Goal: Information Seeking & Learning: Learn about a topic

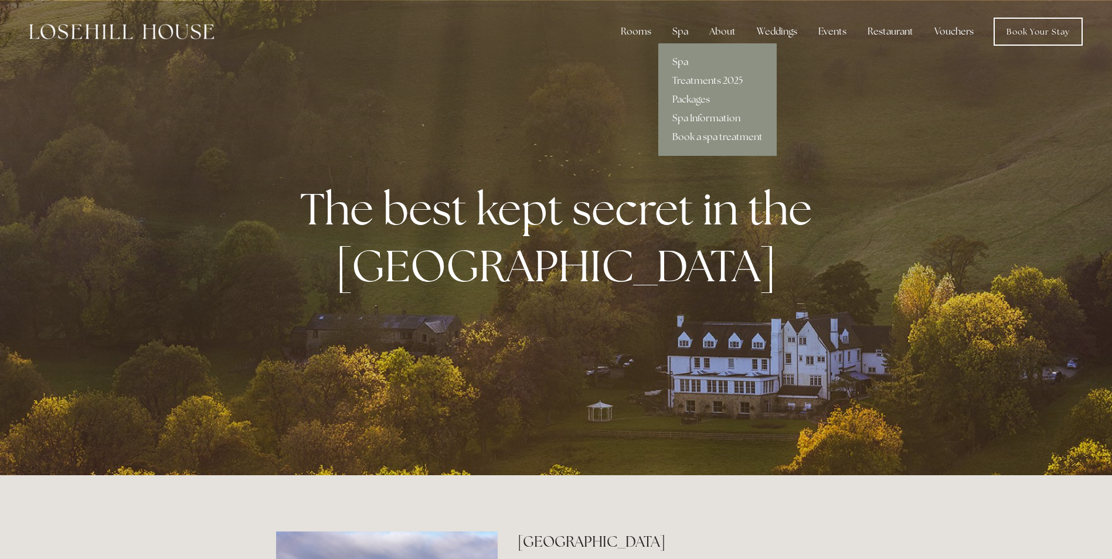
click at [684, 60] on link "Spa" at bounding box center [717, 62] width 118 height 19
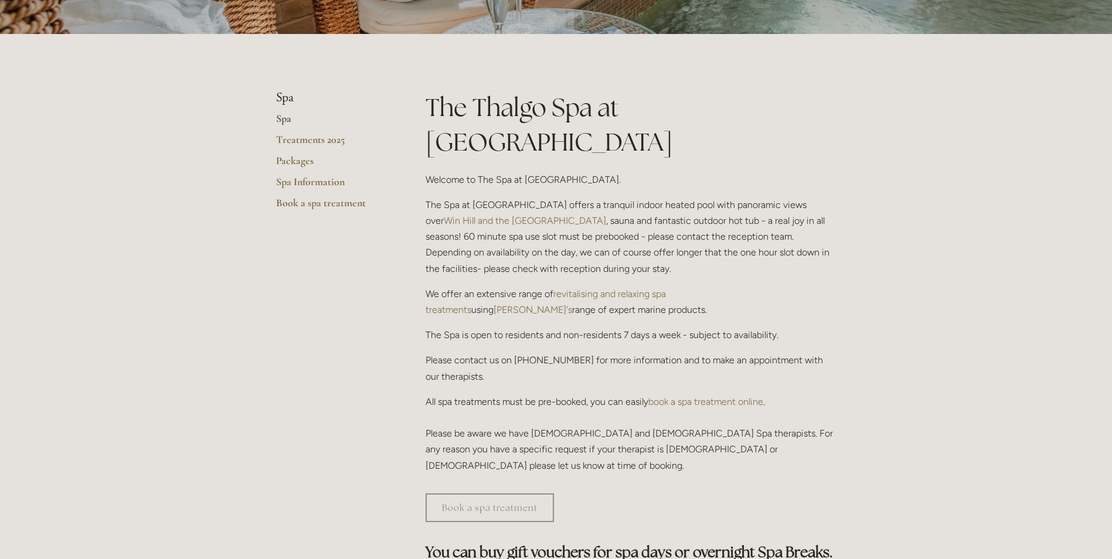
scroll to position [176, 0]
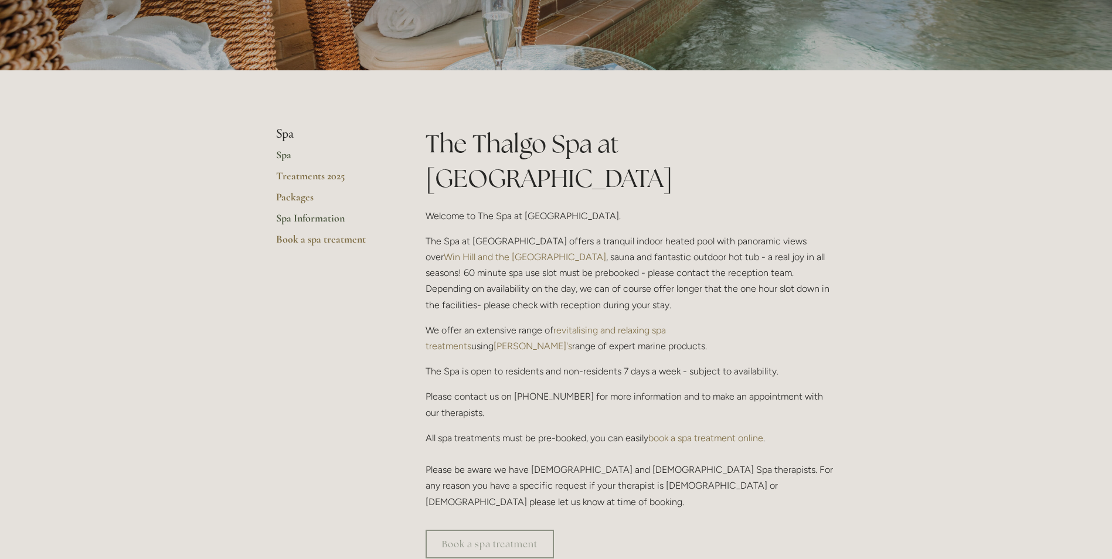
click at [298, 218] on link "Spa Information" at bounding box center [332, 222] width 112 height 21
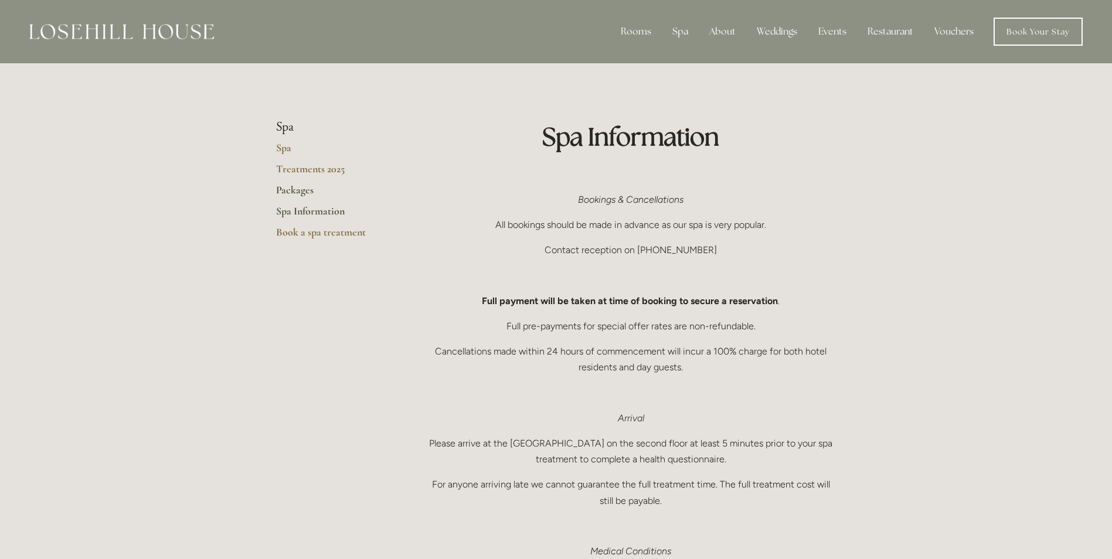
click at [299, 191] on link "Packages" at bounding box center [332, 194] width 112 height 21
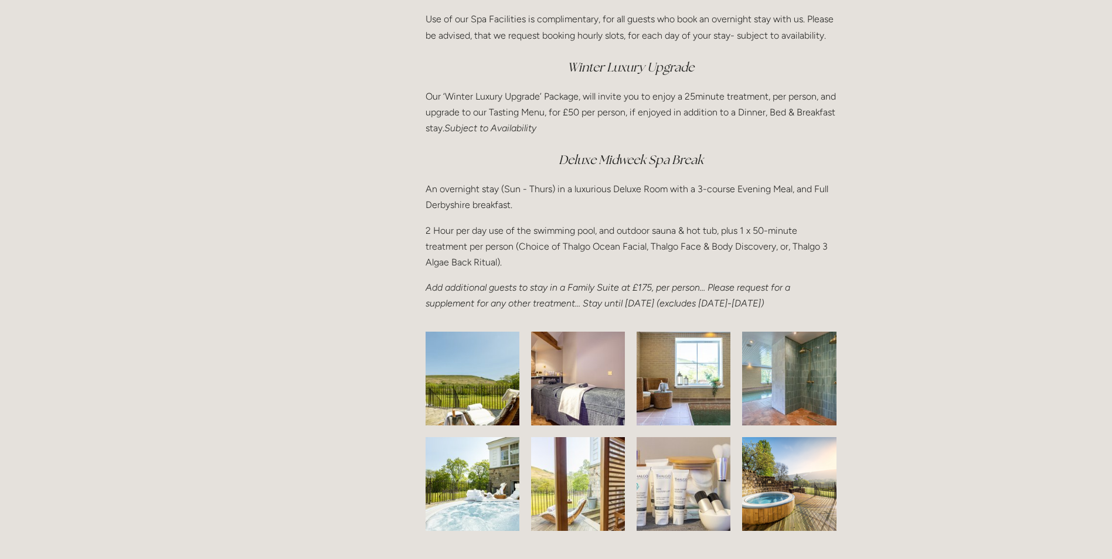
scroll to position [1759, 0]
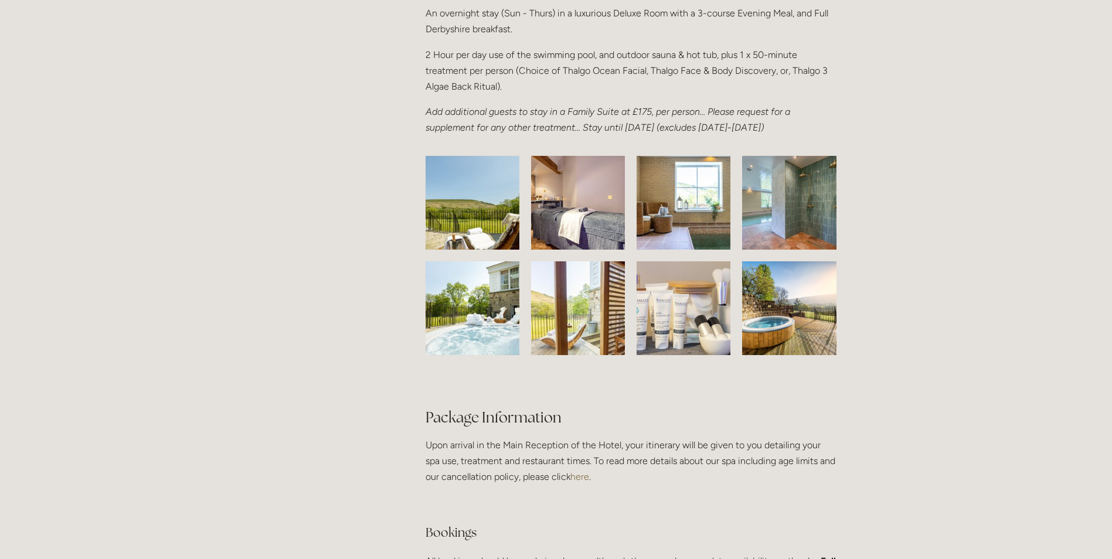
click at [772, 338] on img at bounding box center [789, 308] width 125 height 94
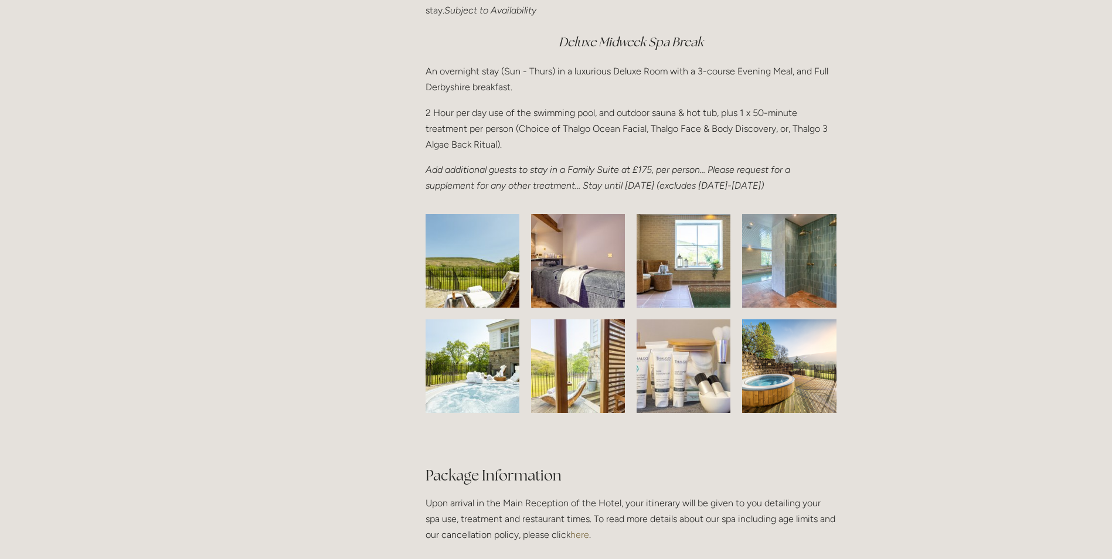
scroll to position [1700, 0]
click at [799, 276] on img at bounding box center [789, 262] width 129 height 94
click at [677, 276] on img at bounding box center [683, 262] width 141 height 94
click at [582, 365] on img at bounding box center [577, 367] width 171 height 94
click at [586, 299] on img at bounding box center [577, 262] width 137 height 94
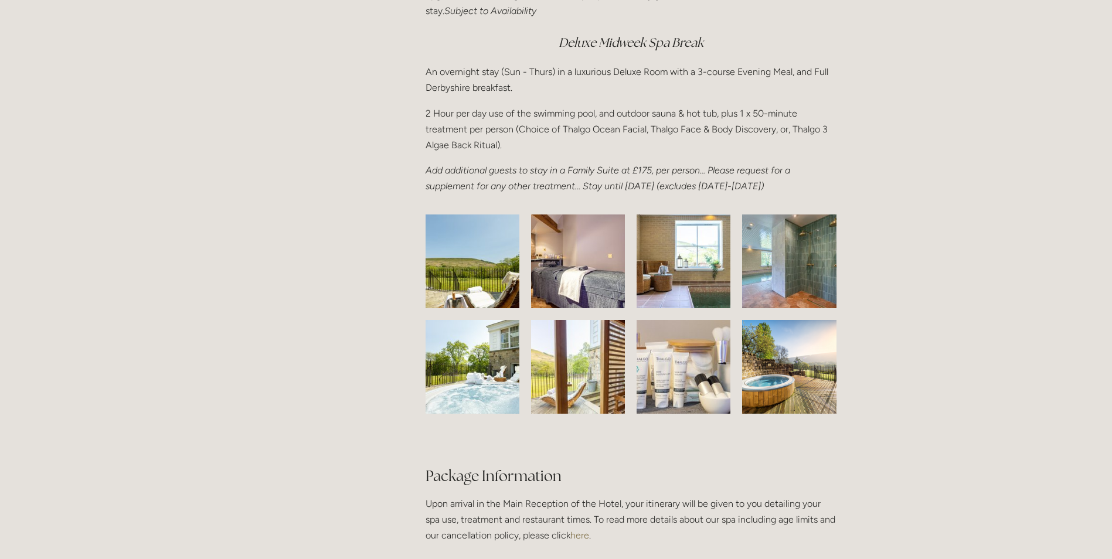
click at [476, 368] on img at bounding box center [472, 367] width 141 height 94
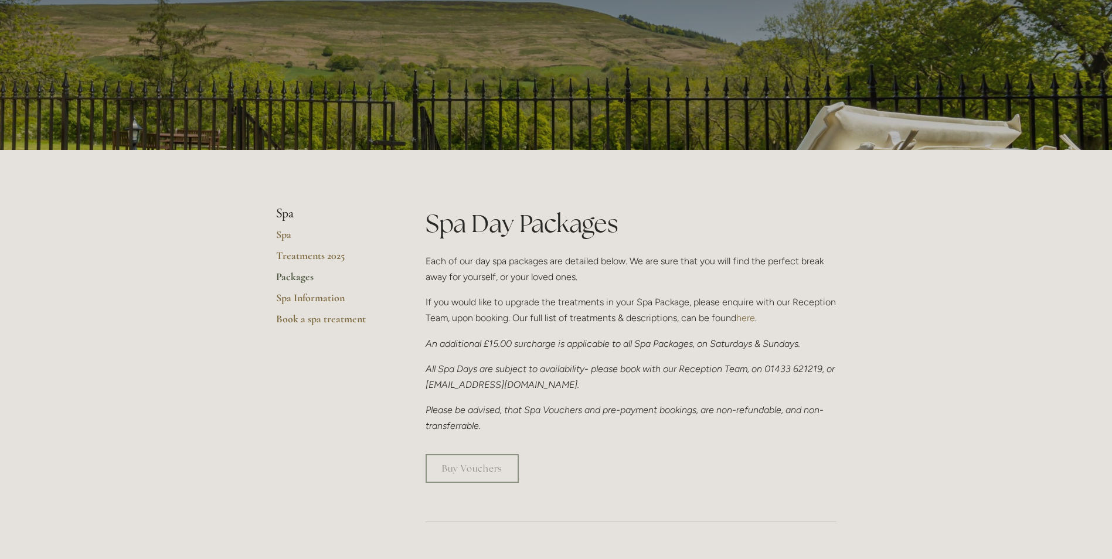
scroll to position [0, 0]
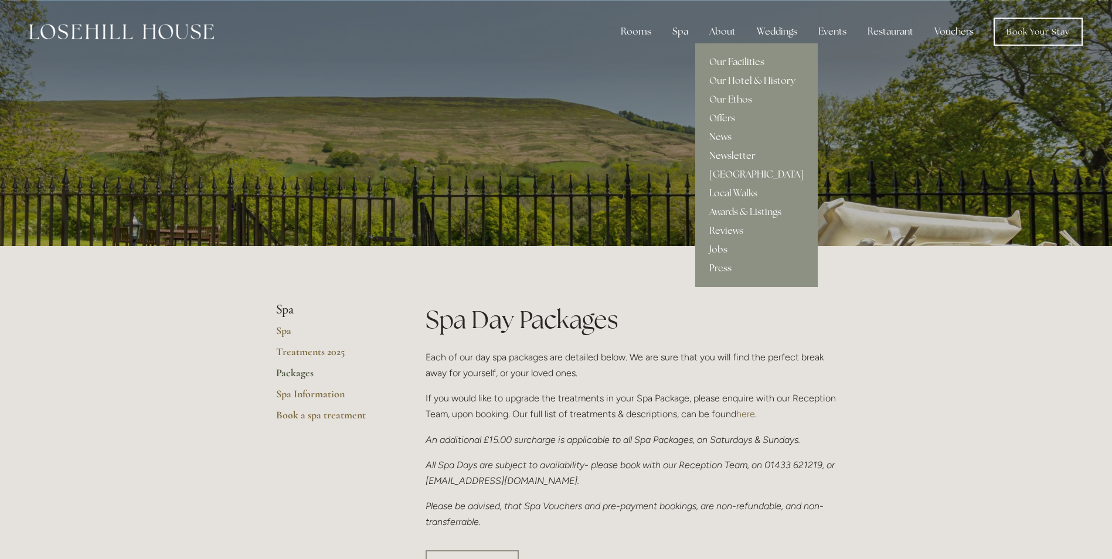
click at [740, 60] on link "Our Facilities" at bounding box center [756, 62] width 123 height 19
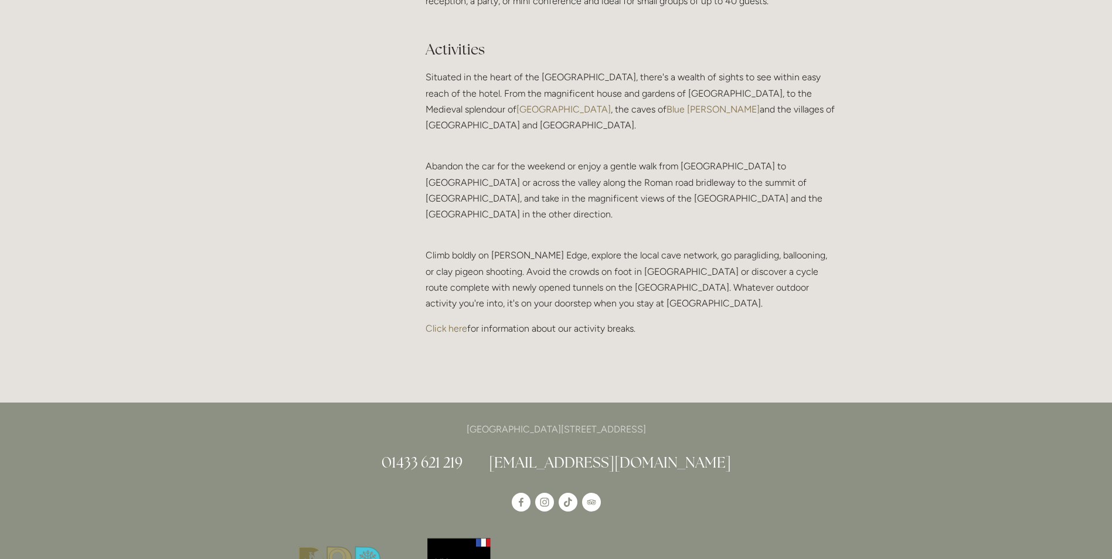
scroll to position [2638, 0]
